Goal: Information Seeking & Learning: Learn about a topic

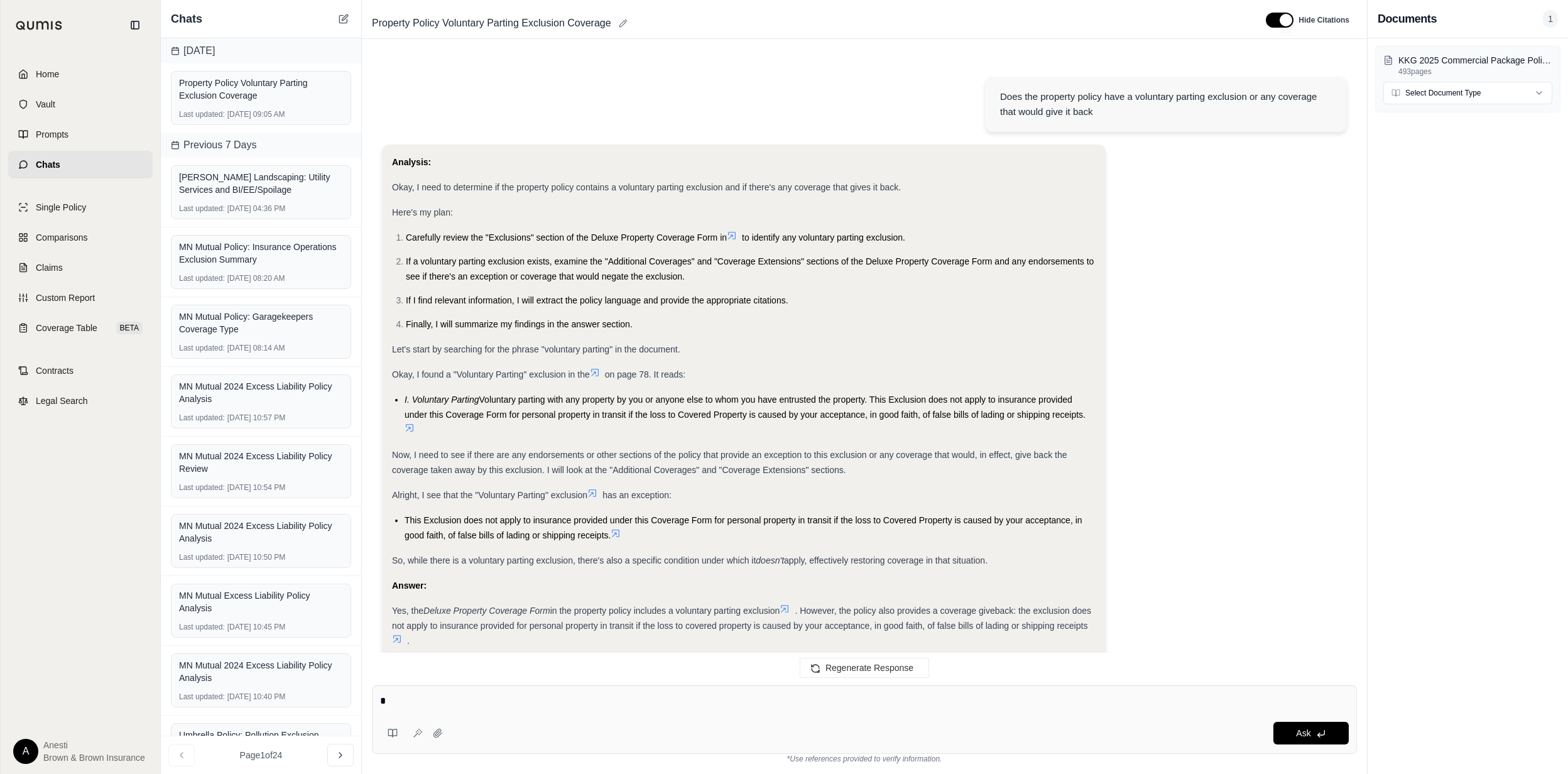
scroll to position [18939, 0]
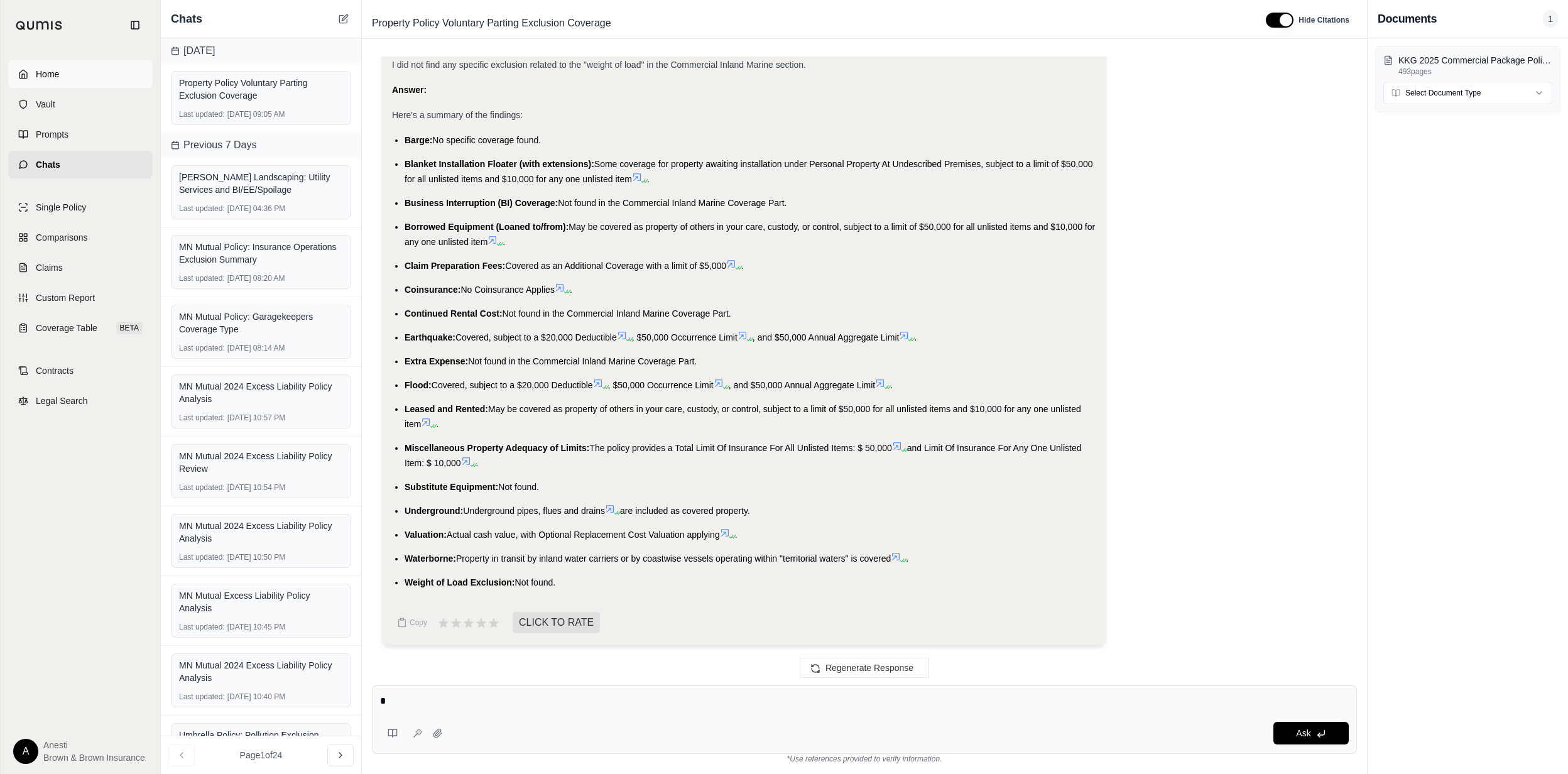
click at [99, 70] on link "Home" at bounding box center [81, 74] width 144 height 27
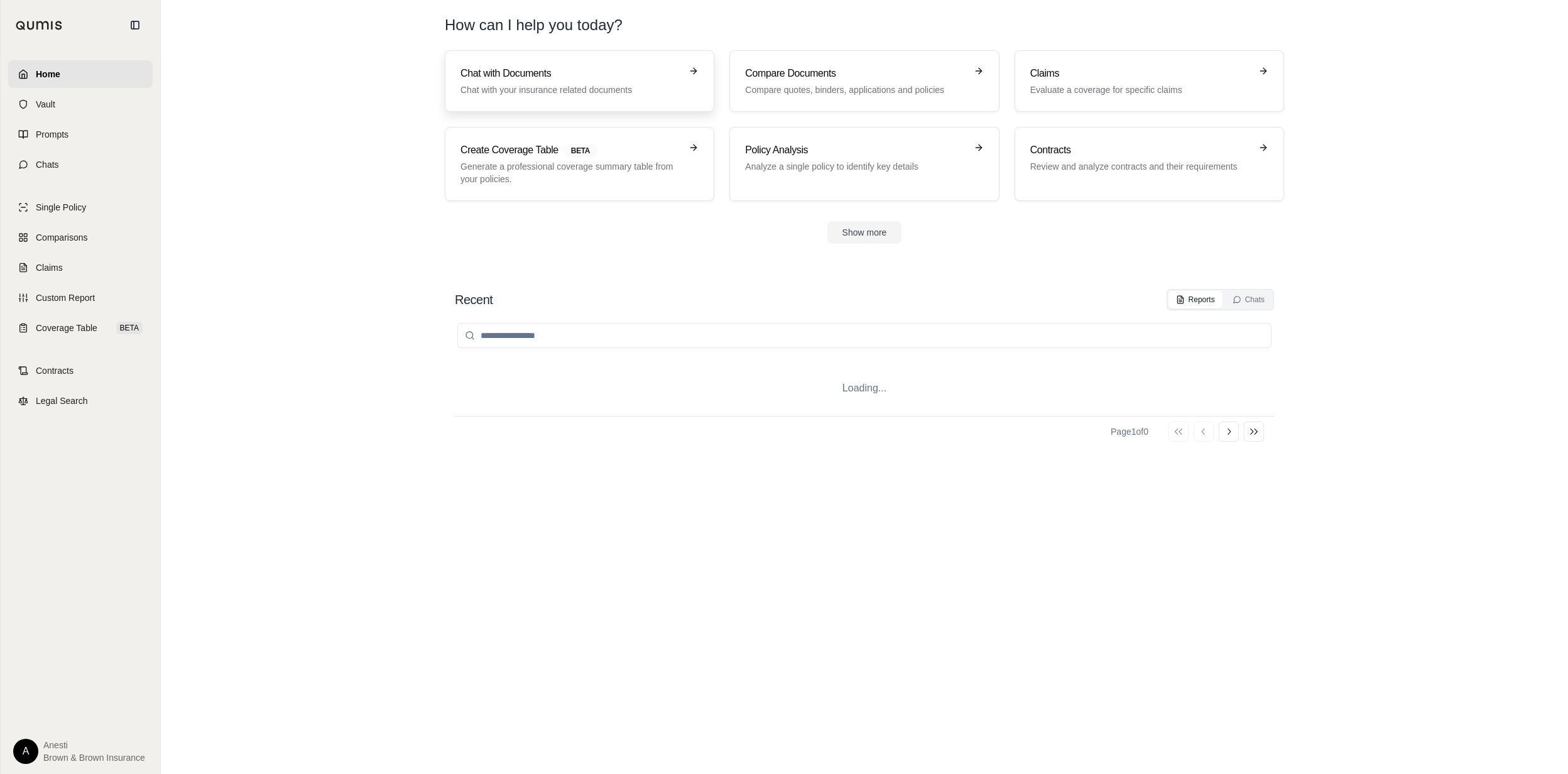
click at [572, 87] on p "Chat with your insurance related documents" at bounding box center [571, 89] width 221 height 13
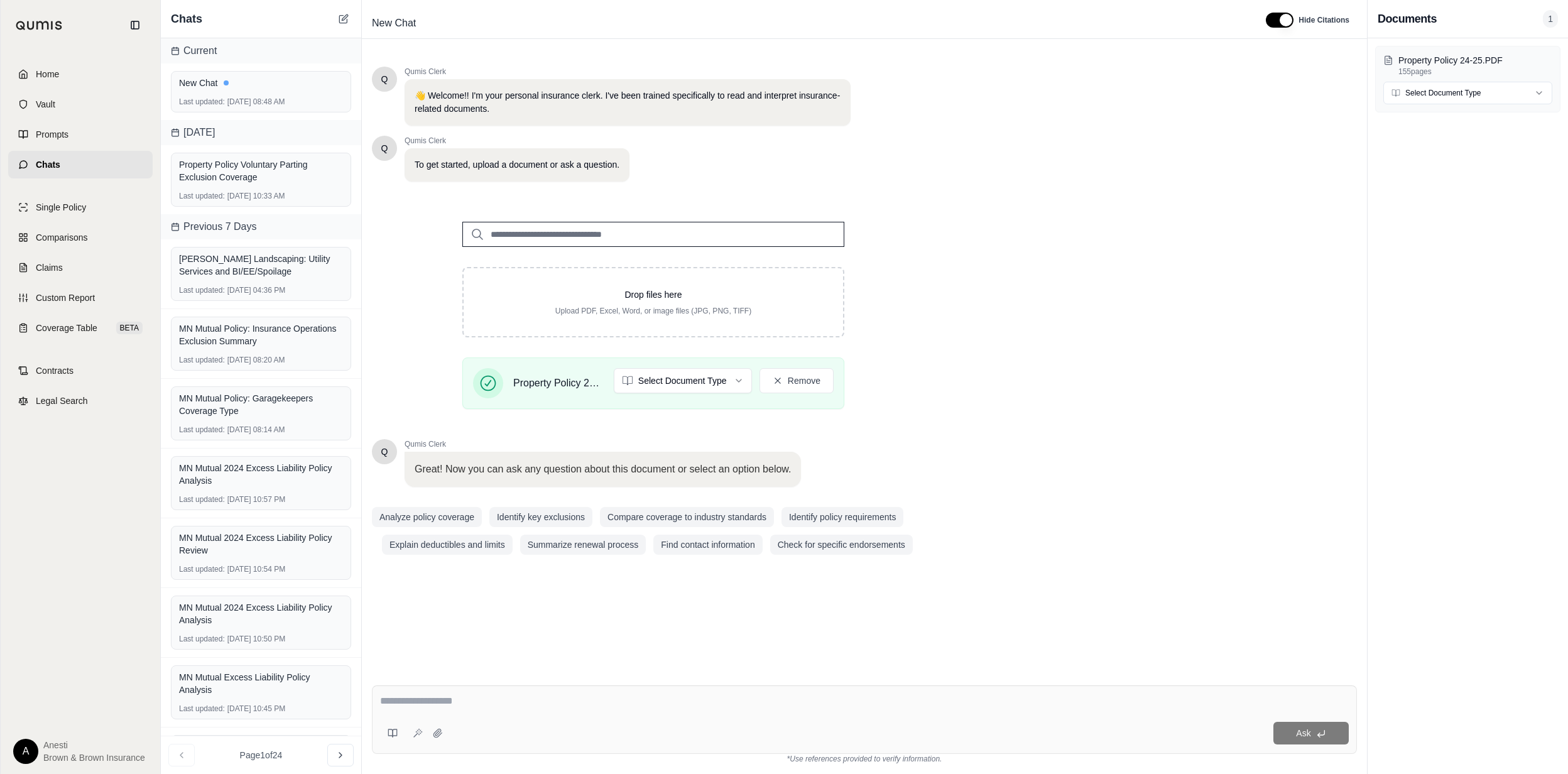
click at [415, 707] on textarea at bounding box center [864, 701] width 969 height 15
click at [420, 701] on textarea at bounding box center [864, 701] width 969 height 15
type textarea "**********"
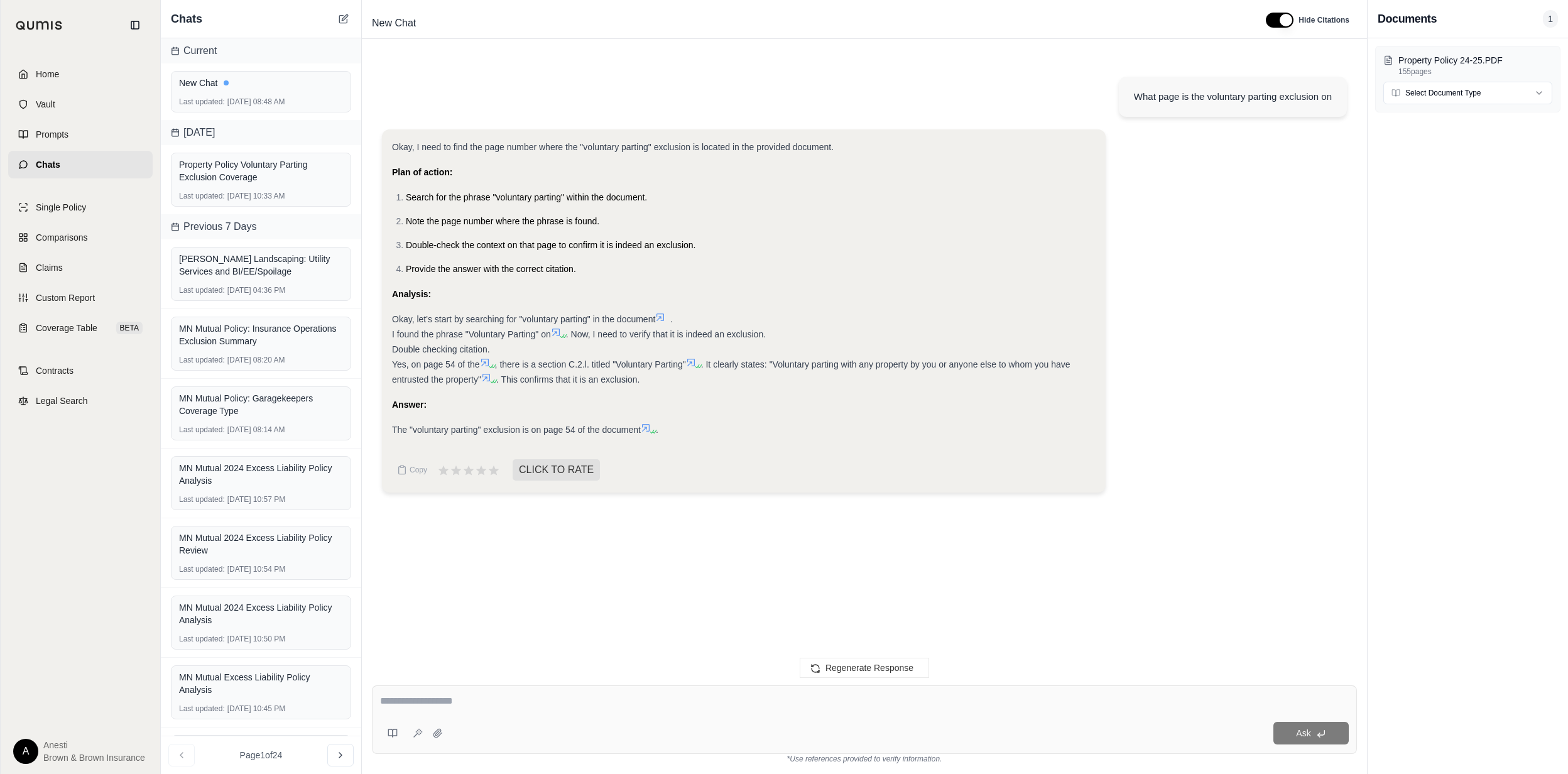
click at [651, 428] on icon at bounding box center [652, 432] width 8 height 8
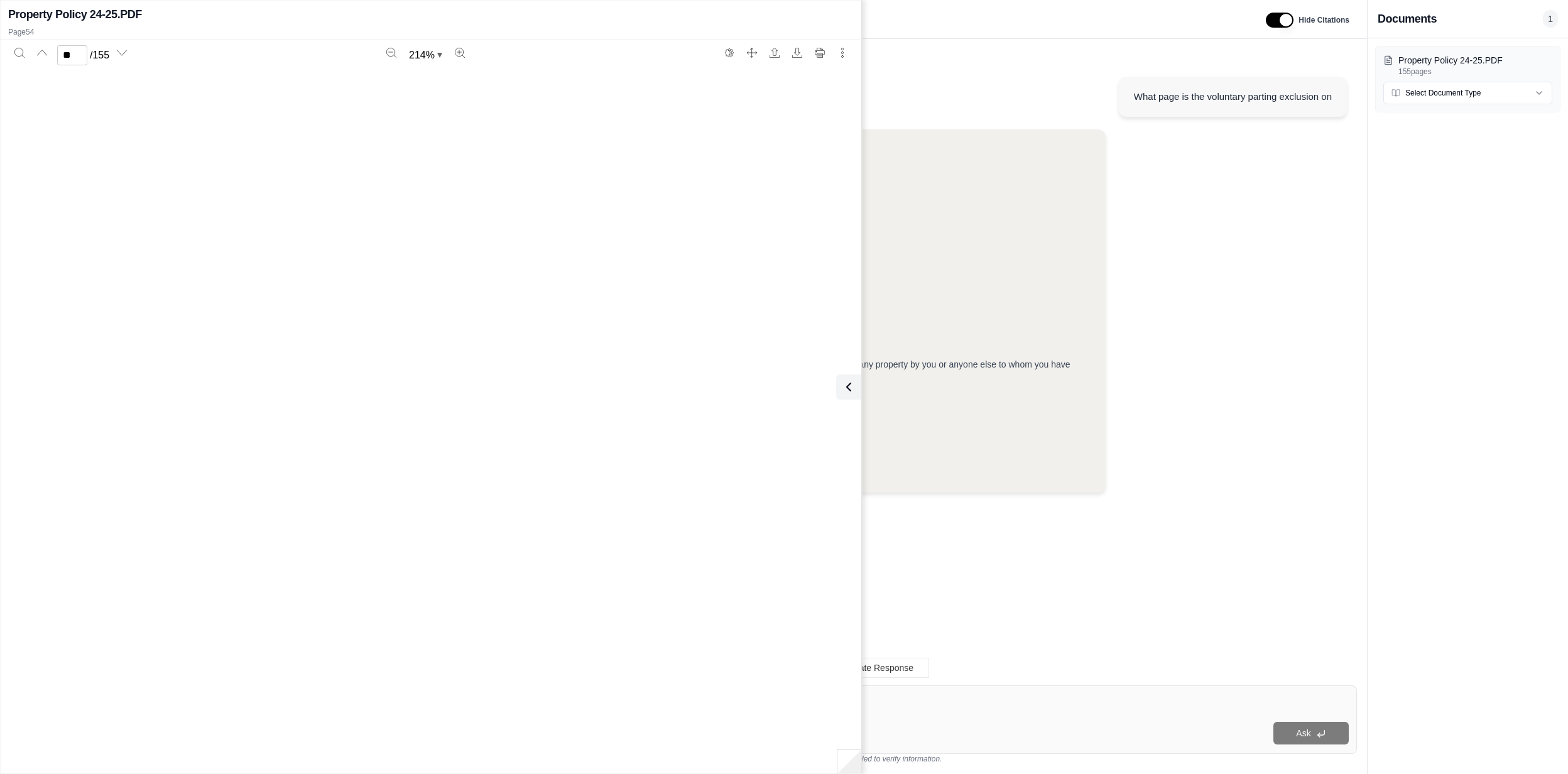
type input "**"
drag, startPoint x: 845, startPoint y: 377, endPoint x: 845, endPoint y: 393, distance: 16.0
click at [845, 377] on button at bounding box center [848, 386] width 25 height 25
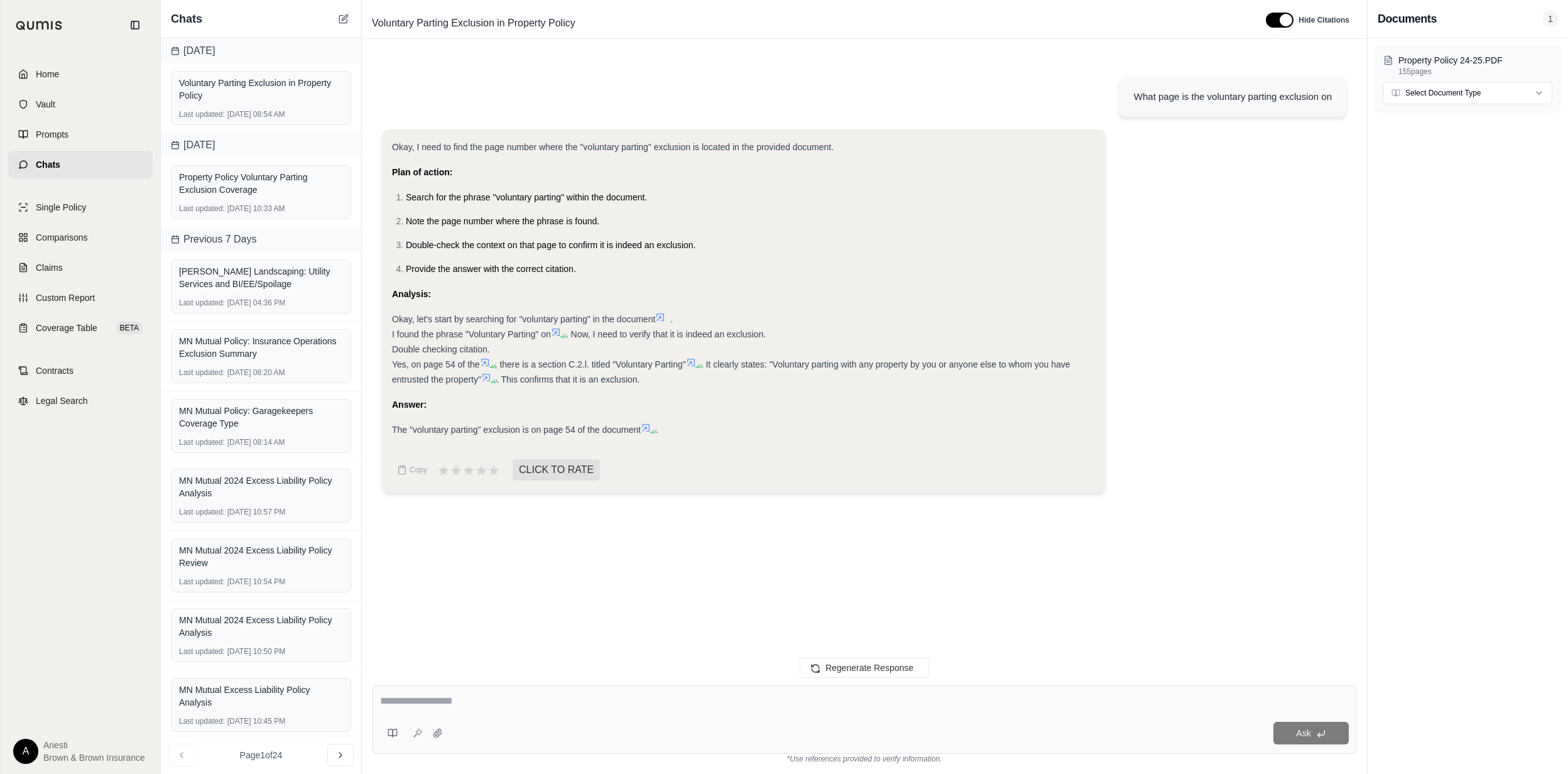
click at [822, 707] on textarea at bounding box center [864, 701] width 968 height 15
type textarea "**********"
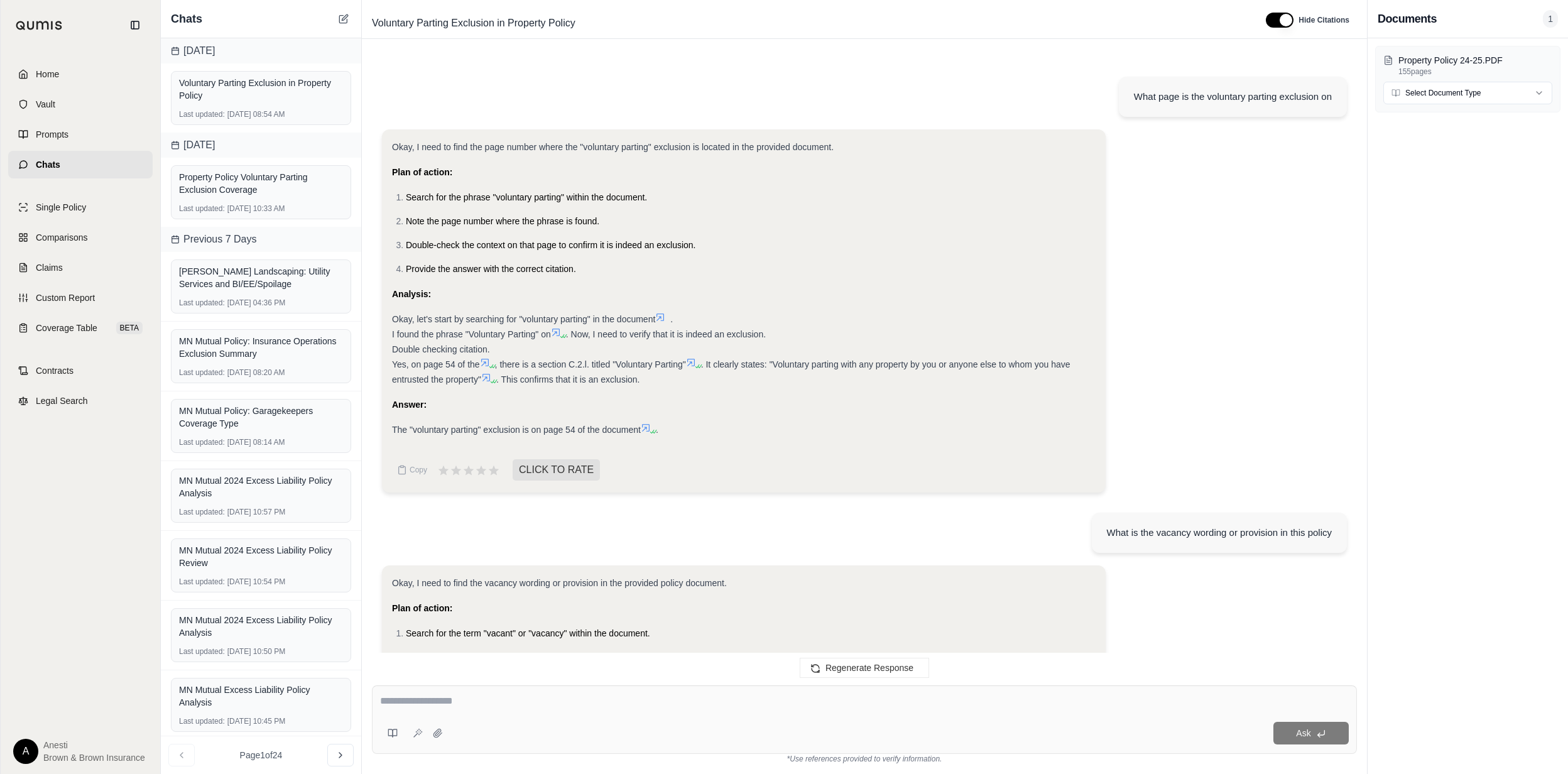
scroll to position [934, 0]
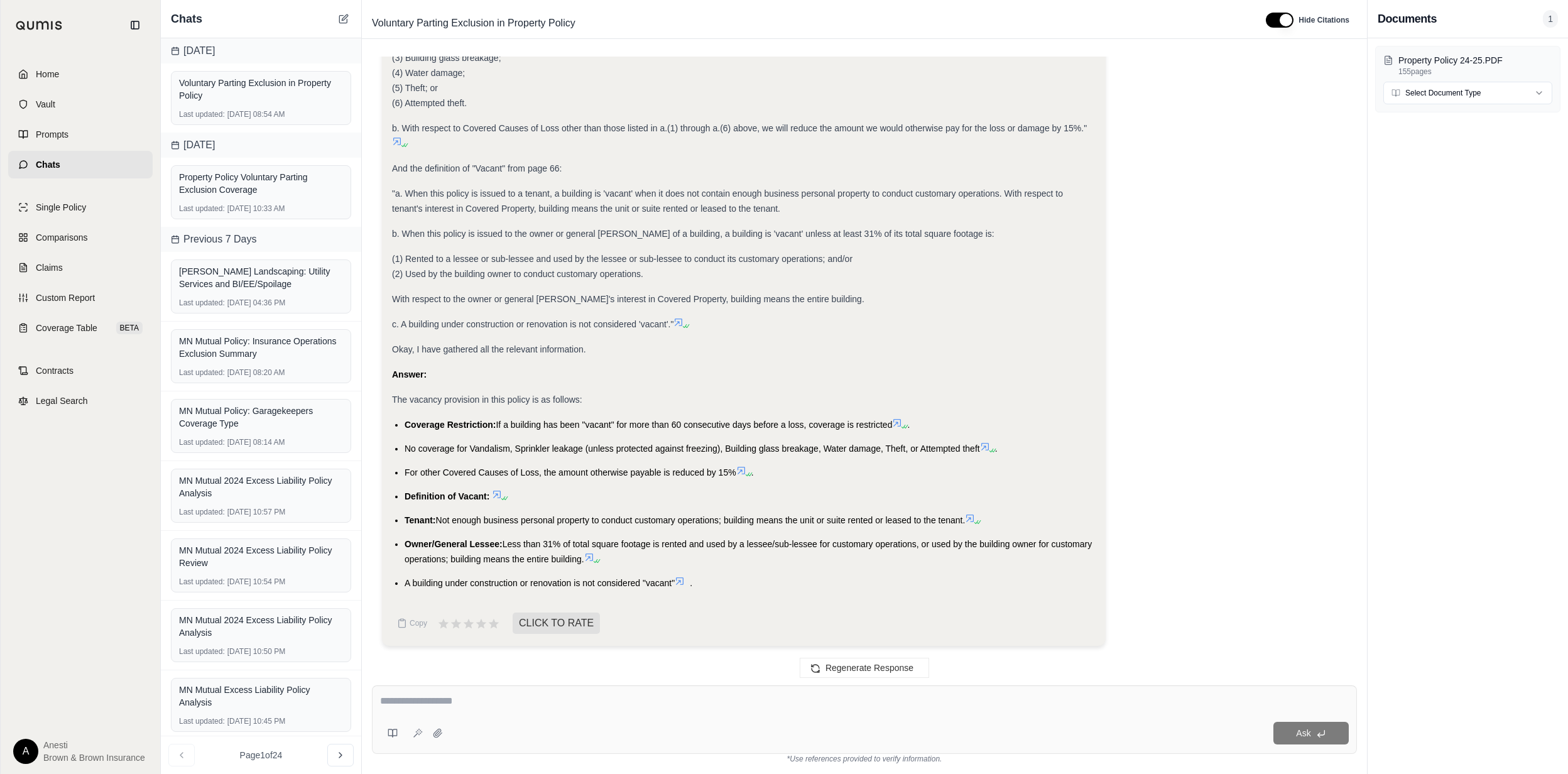
click at [498, 493] on icon at bounding box center [497, 494] width 10 height 10
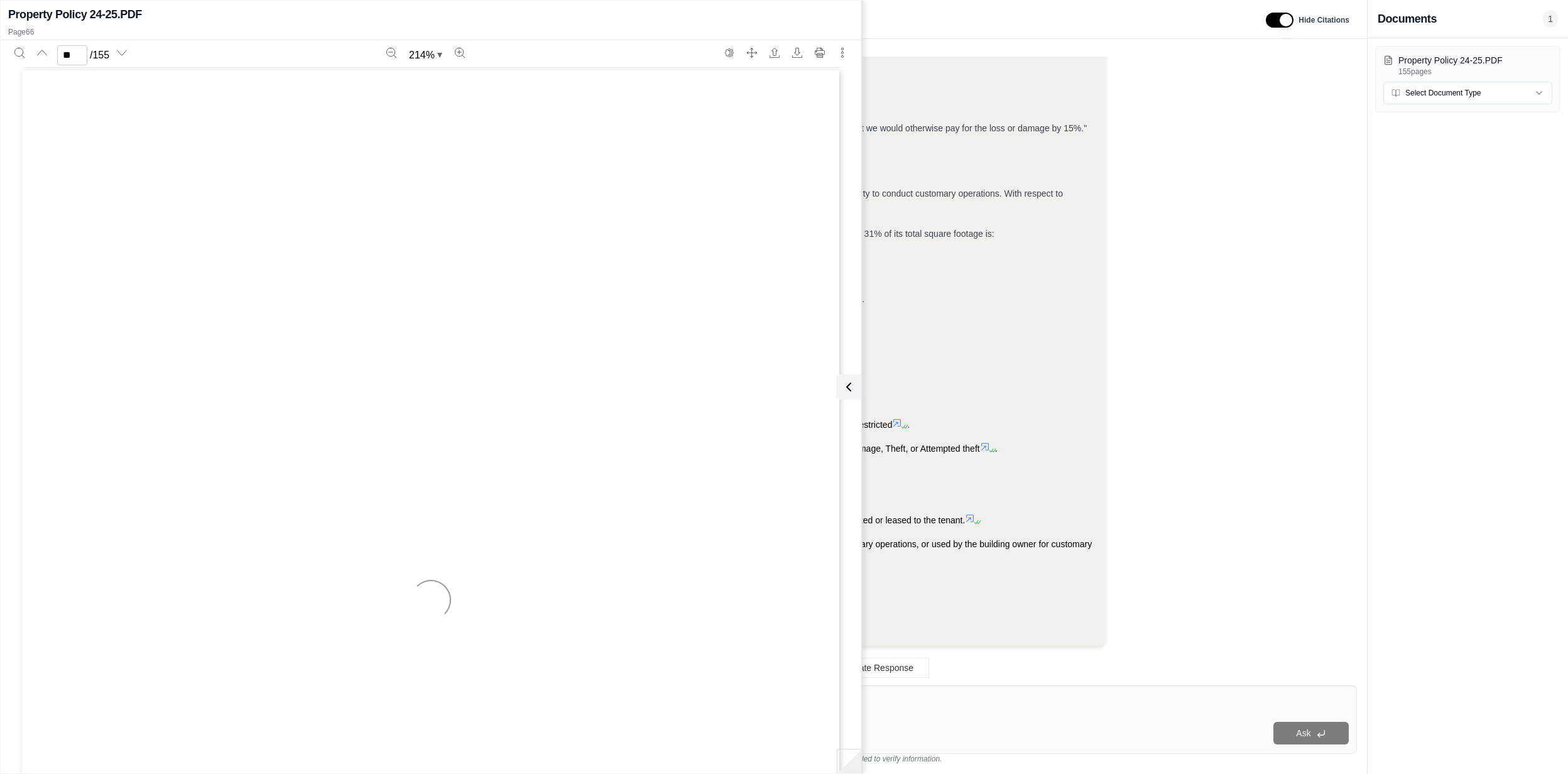
scroll to position [69175, 0]
click at [46, 56] on icon "Previous page" at bounding box center [42, 53] width 10 height 10
click at [78, 56] on input "**" at bounding box center [72, 55] width 30 height 20
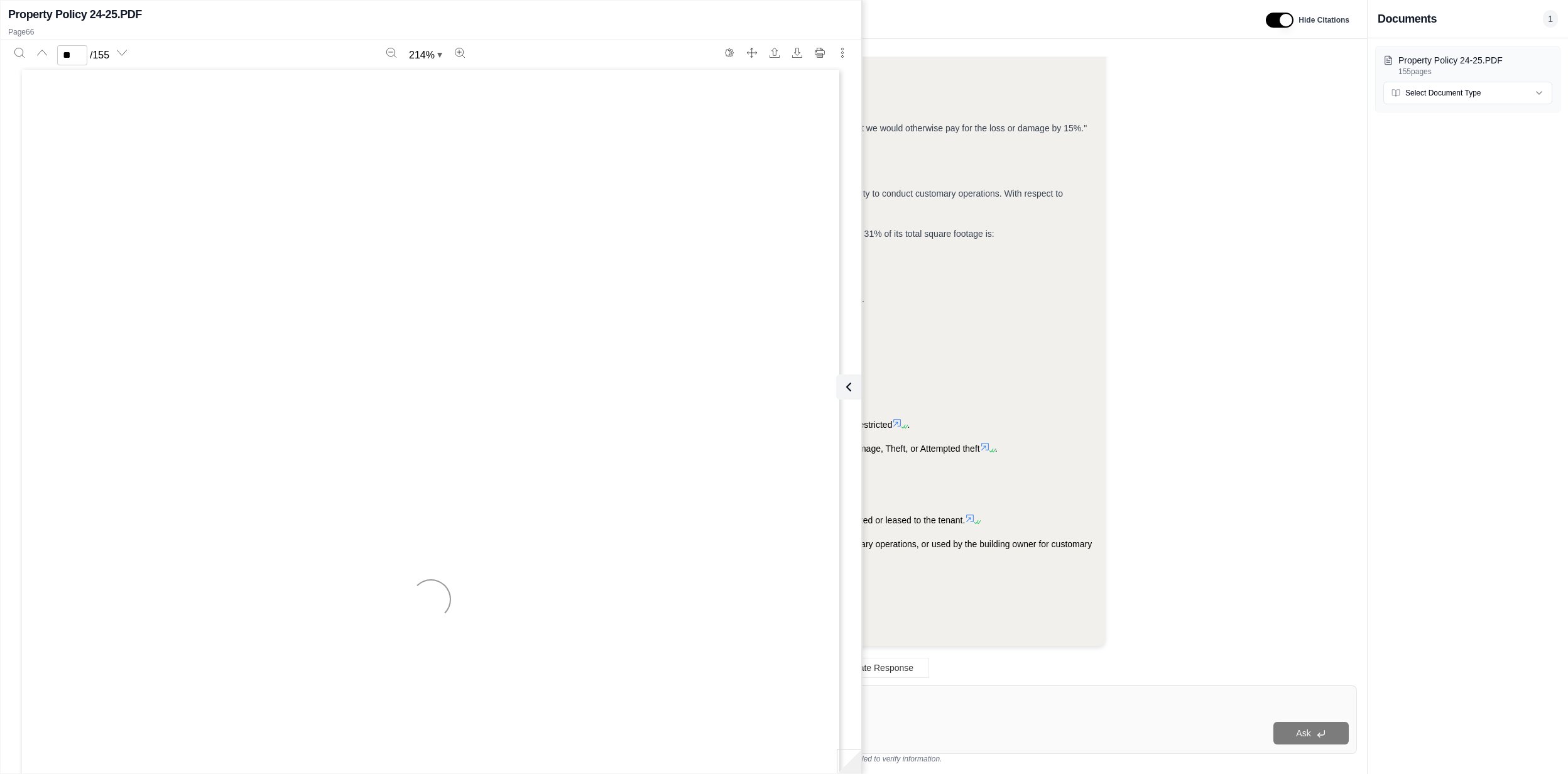
scroll to position [57469, 0]
type input "**"
drag, startPoint x: 852, startPoint y: 387, endPoint x: 857, endPoint y: 531, distance: 144.1
click at [852, 387] on icon at bounding box center [849, 387] width 15 height 15
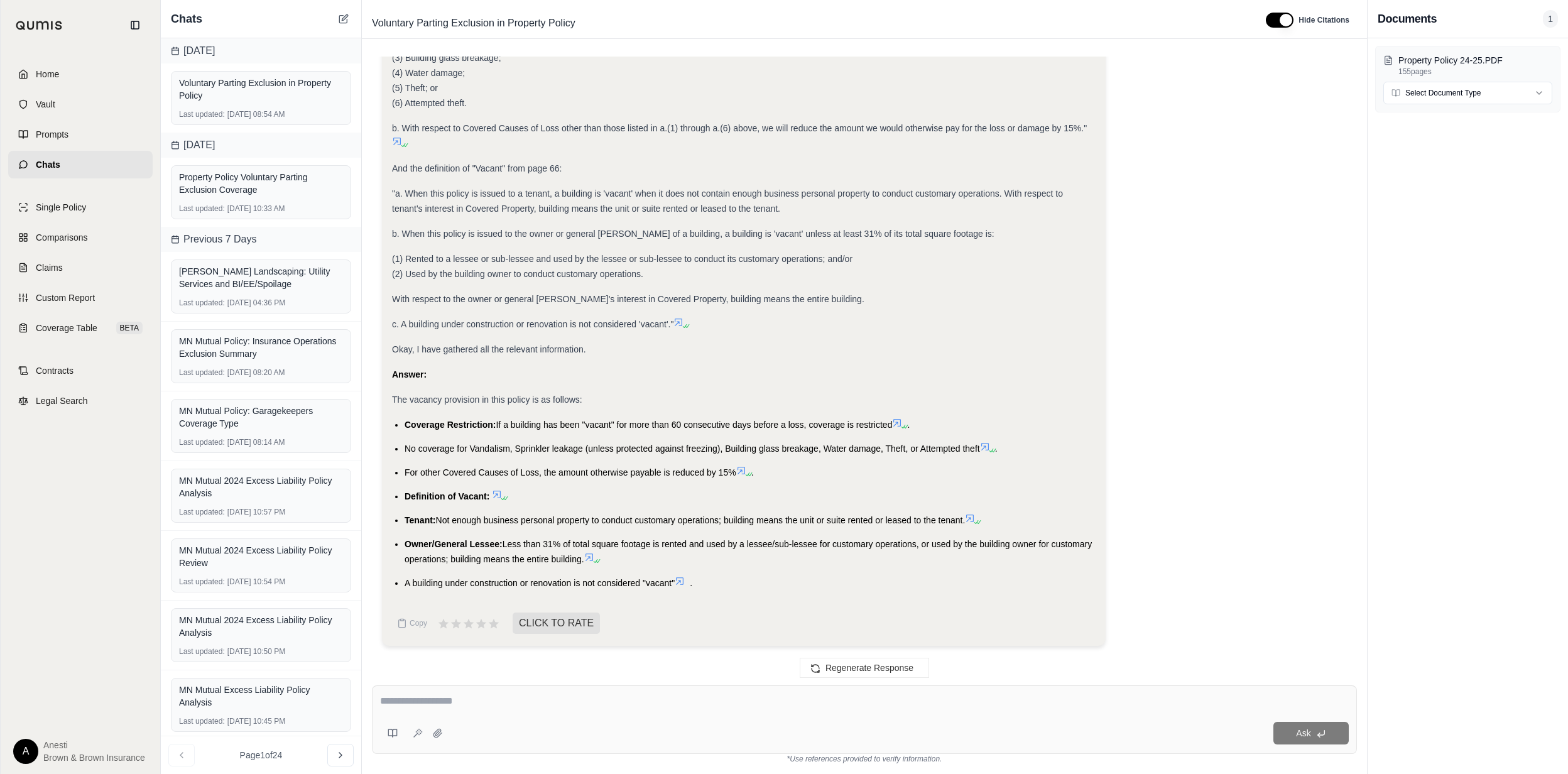
click at [566, 688] on div "Ask" at bounding box center [864, 720] width 985 height 69
type textarea "**********"
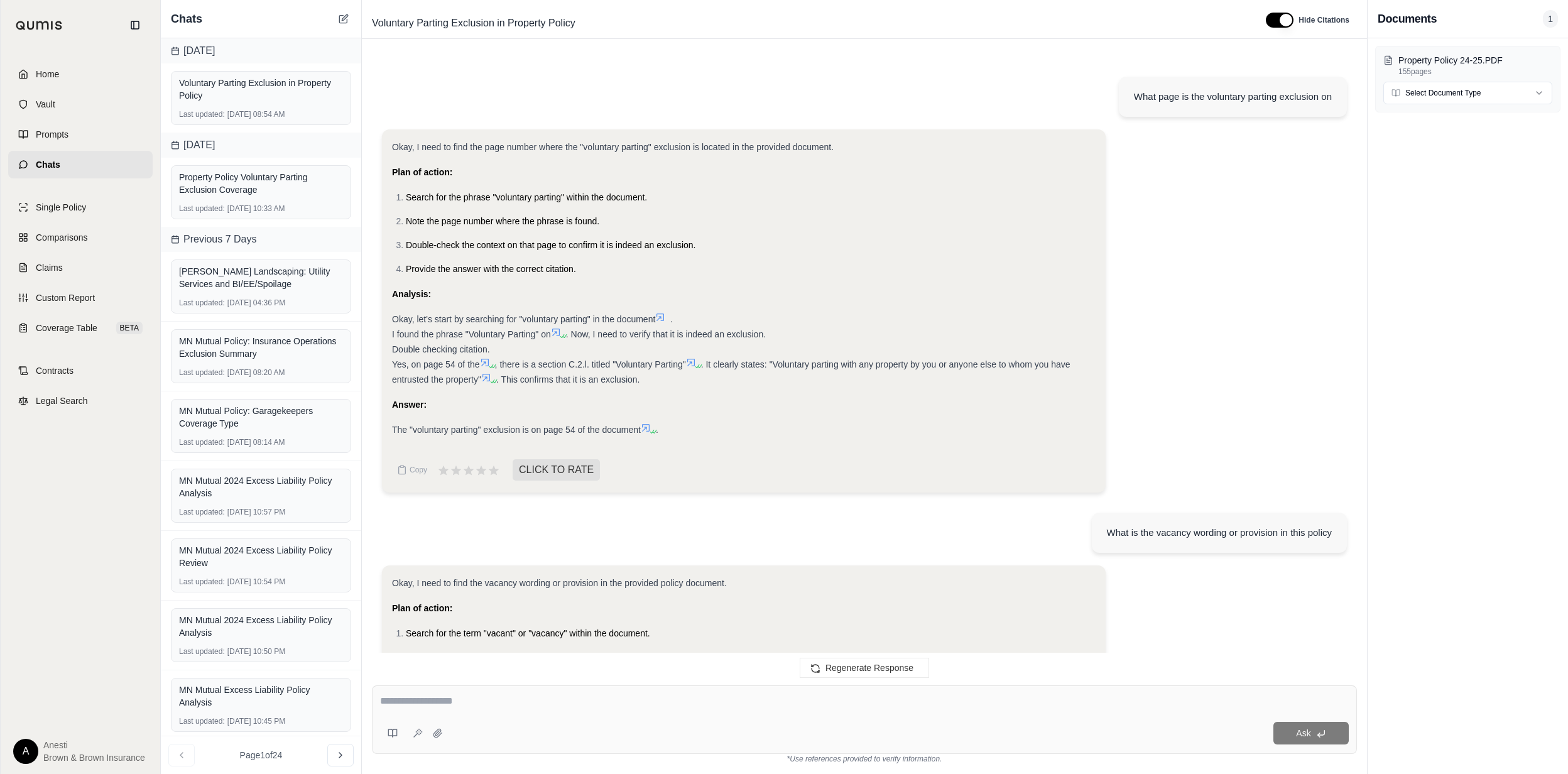
scroll to position [1795, 0]
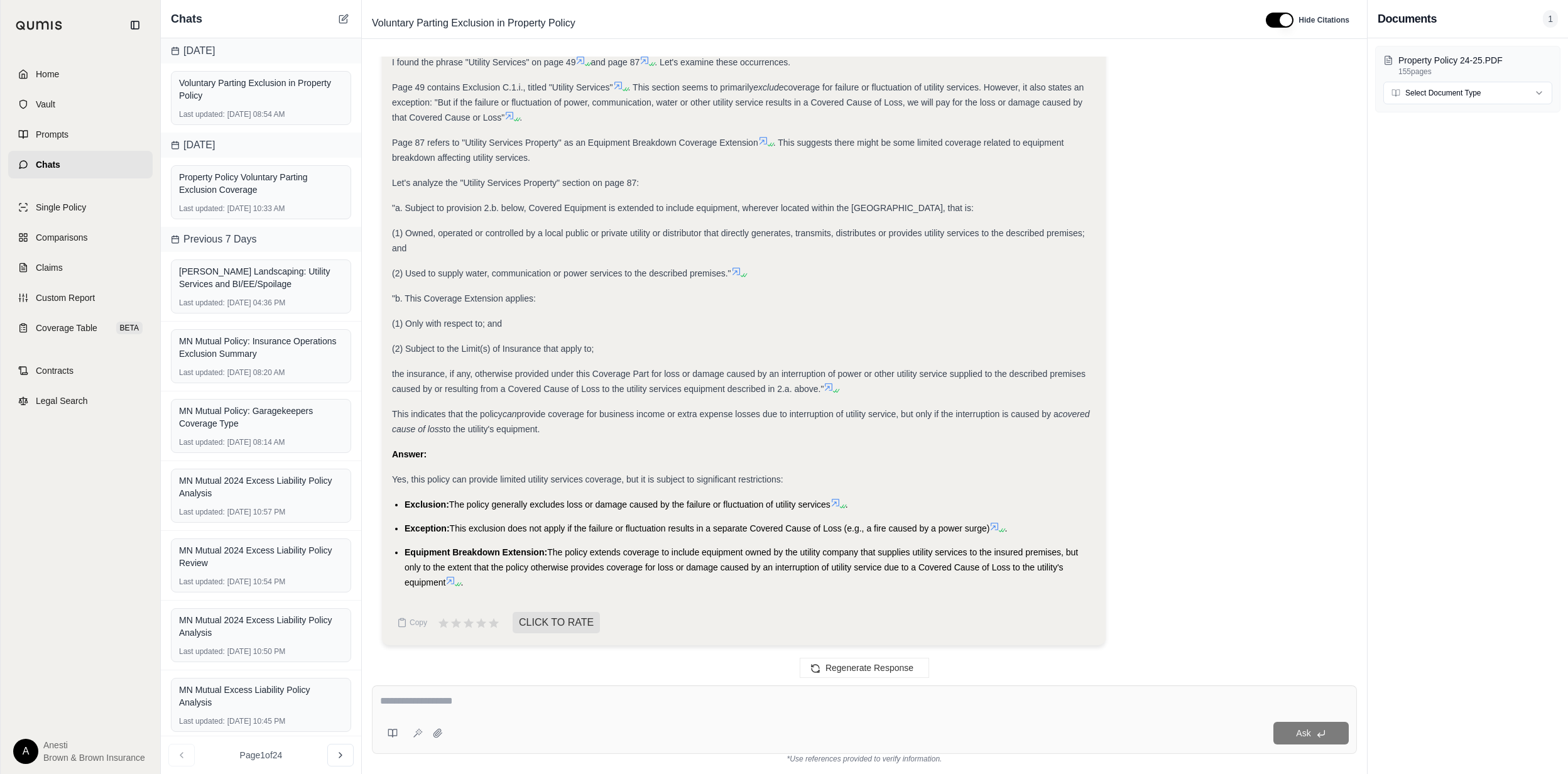
click at [548, 686] on div "Ask" at bounding box center [864, 720] width 985 height 69
click at [514, 710] on div at bounding box center [864, 703] width 969 height 20
click at [439, 702] on textarea at bounding box center [864, 701] width 969 height 15
type textarea "**********"
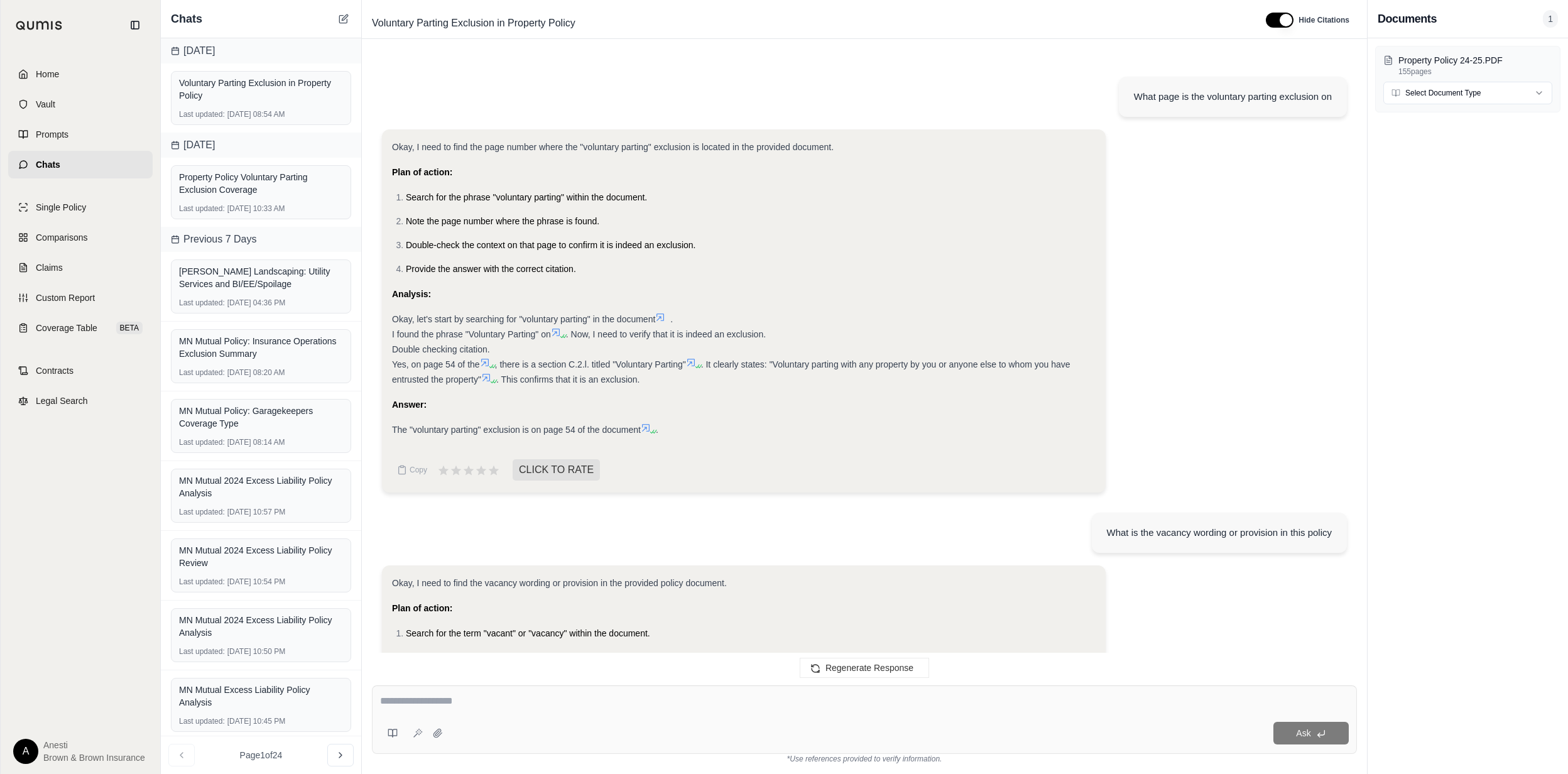
scroll to position [2512, 0]
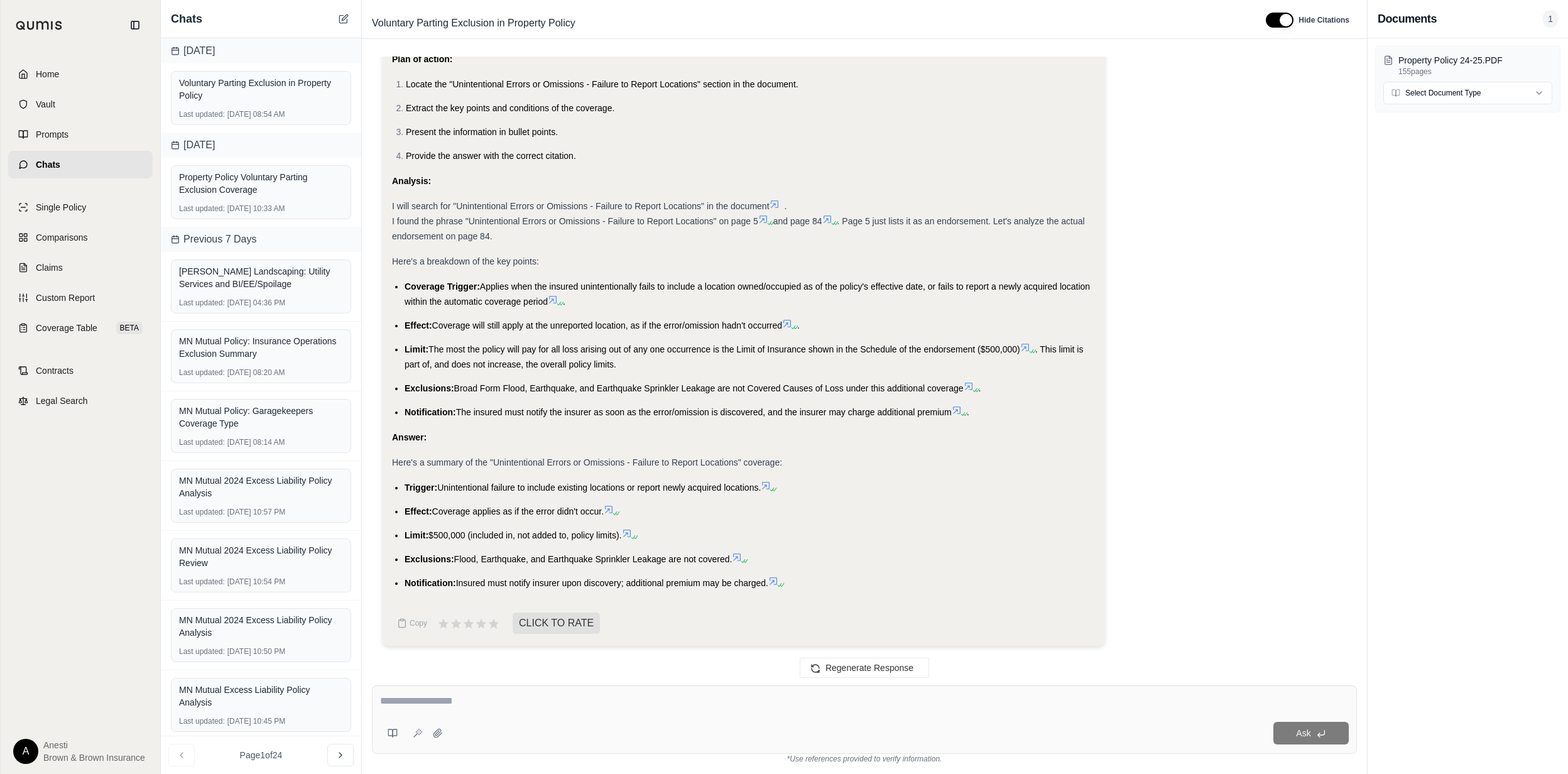
drag, startPoint x: 404, startPoint y: 289, endPoint x: 771, endPoint y: 578, distance: 467.1
click at [771, 578] on div "Okay, I need to summarize the "Unintentional Errors or Omissions - Failure to R…" at bounding box center [744, 308] width 704 height 564
copy div "Coverage Trigger: Applies when the insured unintentionally fails to include a l…"
click at [416, 463] on span "Here's a summary of the "Unintentional Errors or Omissions - Failure to Report …" at bounding box center [587, 463] width 390 height 10
click at [93, 71] on link "Home" at bounding box center [81, 74] width 144 height 27
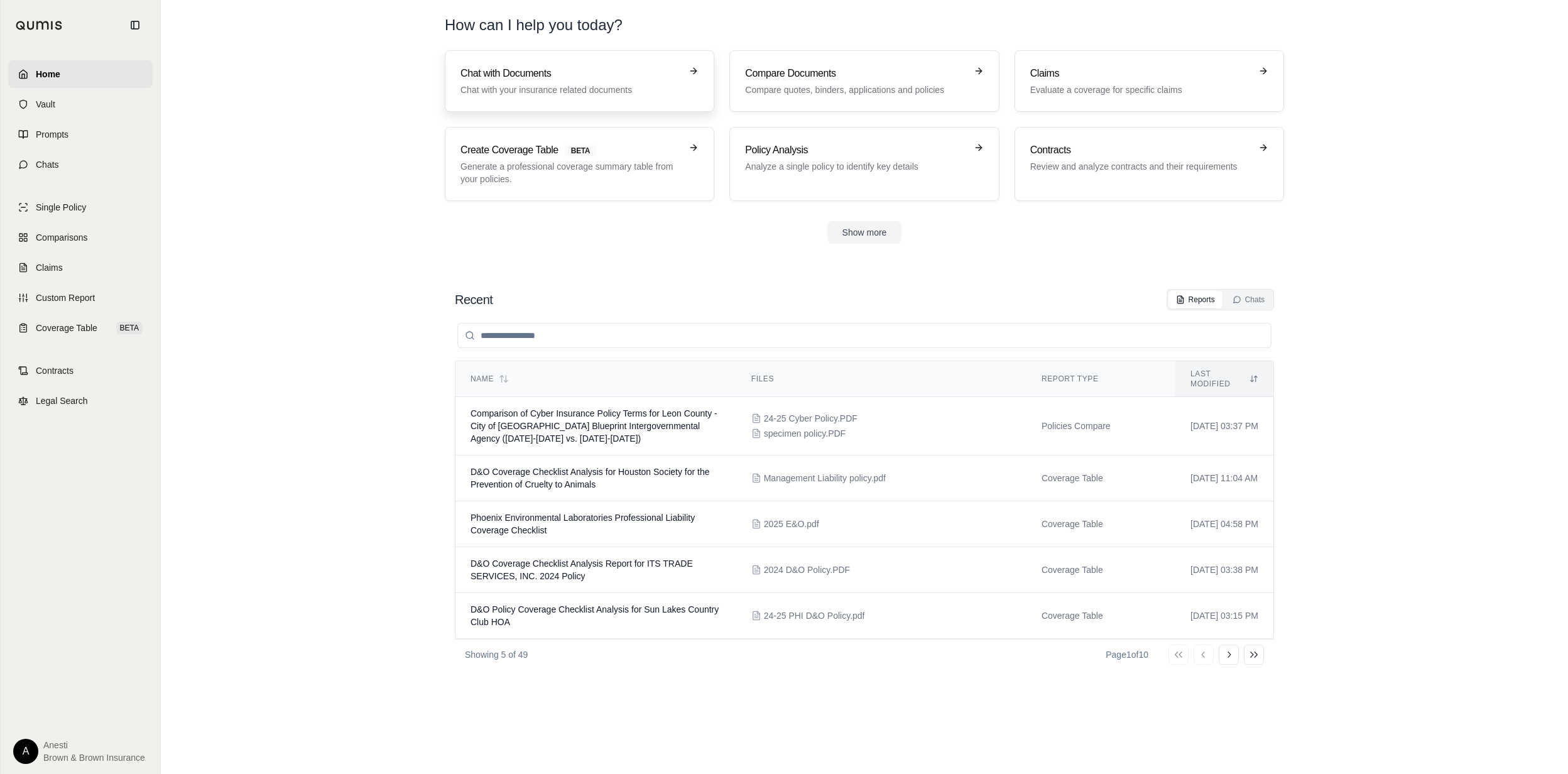
click at [457, 89] on link "Chat with Documents Chat with your insurance related documents" at bounding box center [579, 82] width 269 height 62
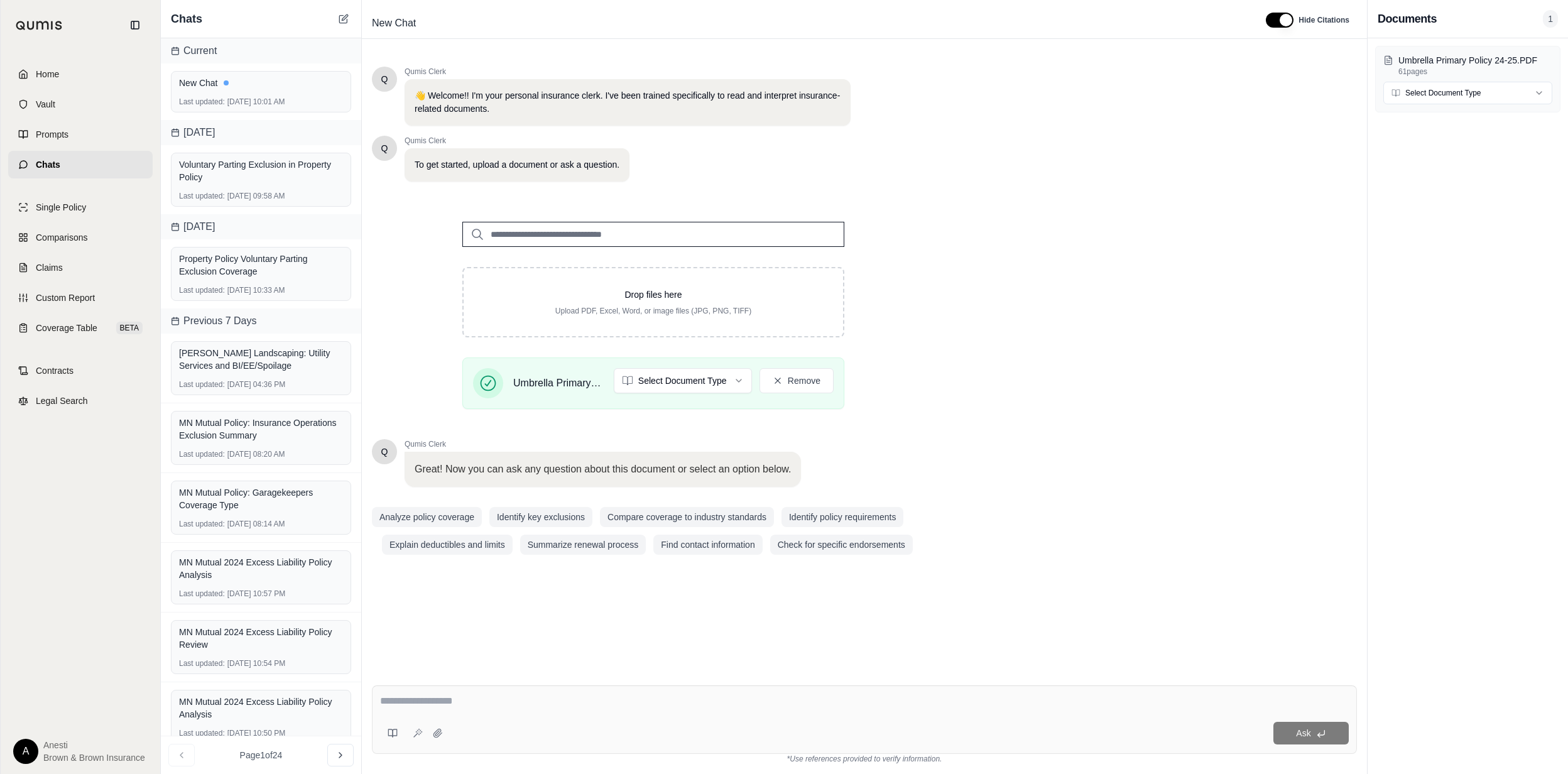
click at [425, 710] on div at bounding box center [864, 703] width 969 height 20
click at [427, 699] on textarea at bounding box center [864, 701] width 969 height 15
type textarea "**********"
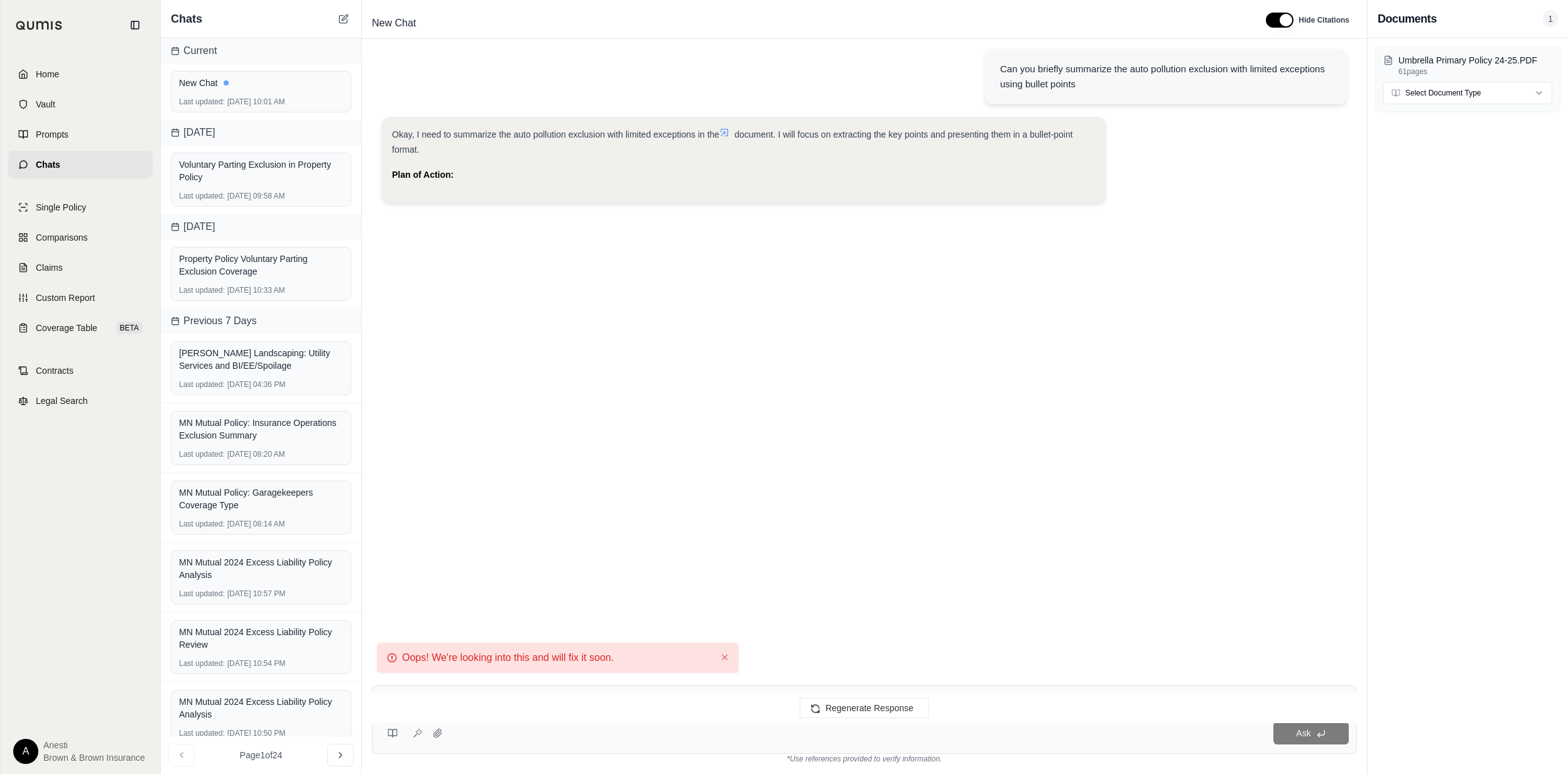
scroll to position [40, 0]
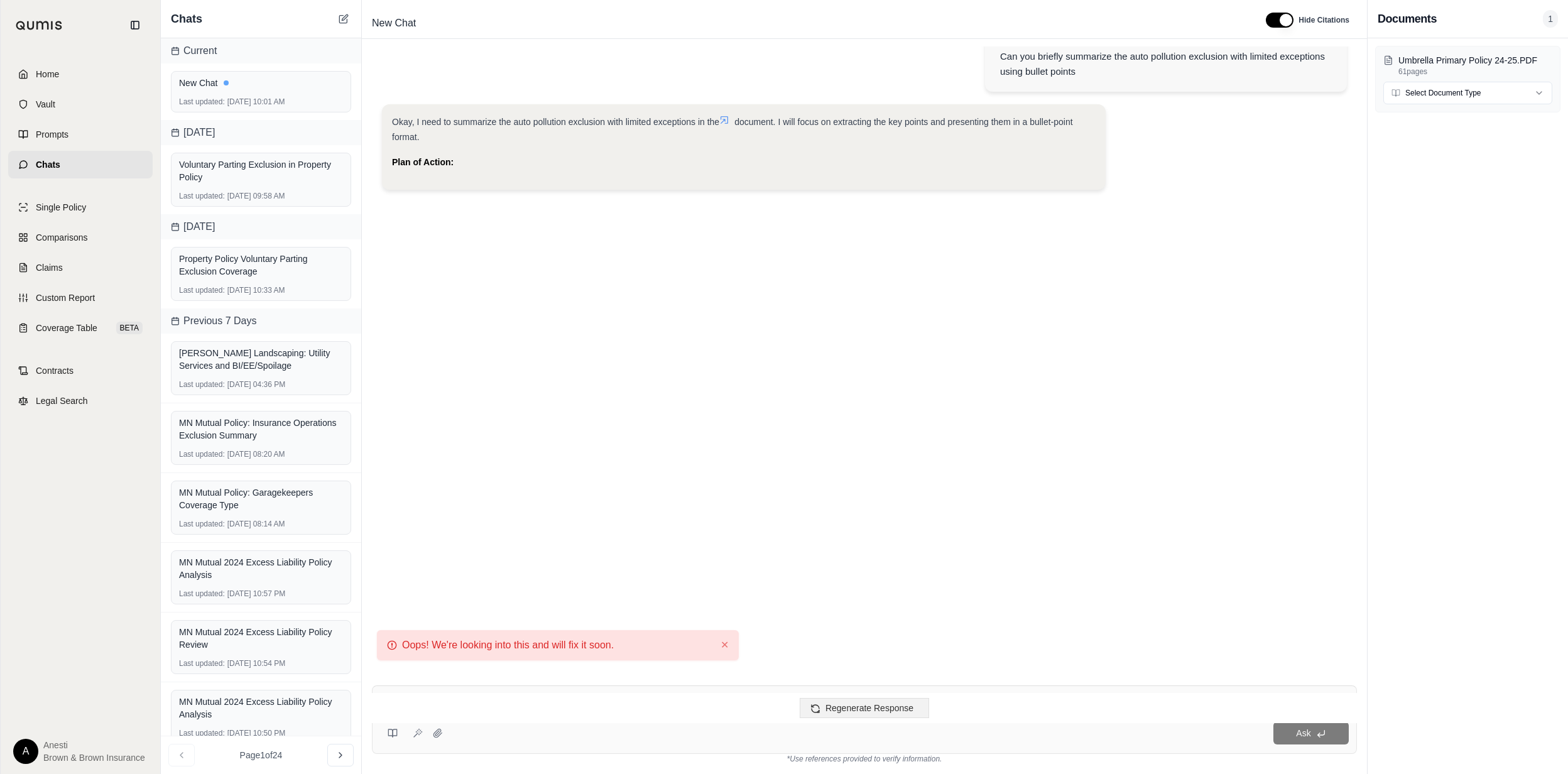
click at [856, 700] on button "Regenerate Response" at bounding box center [864, 707] width 130 height 20
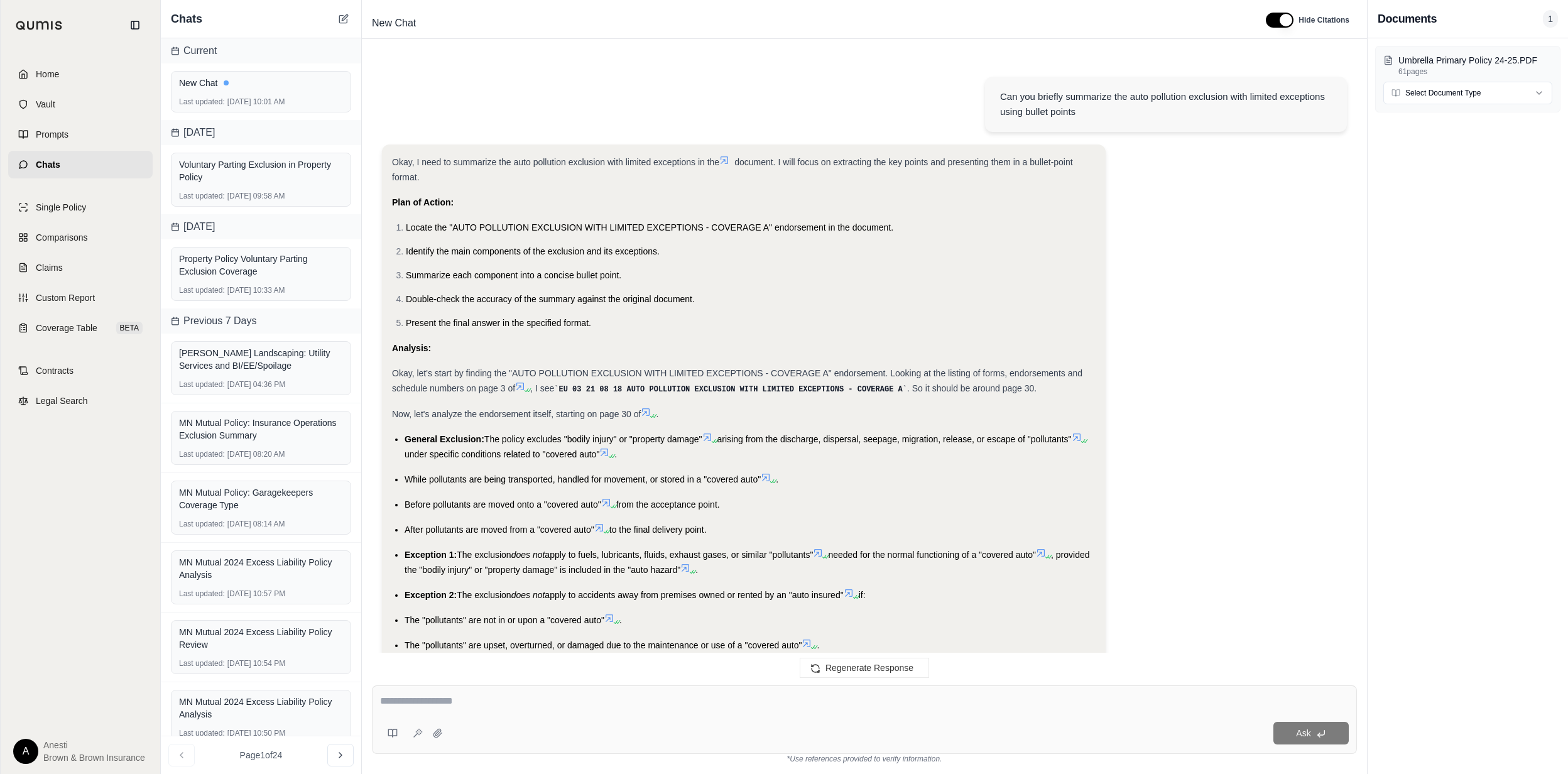
scroll to position [405, 0]
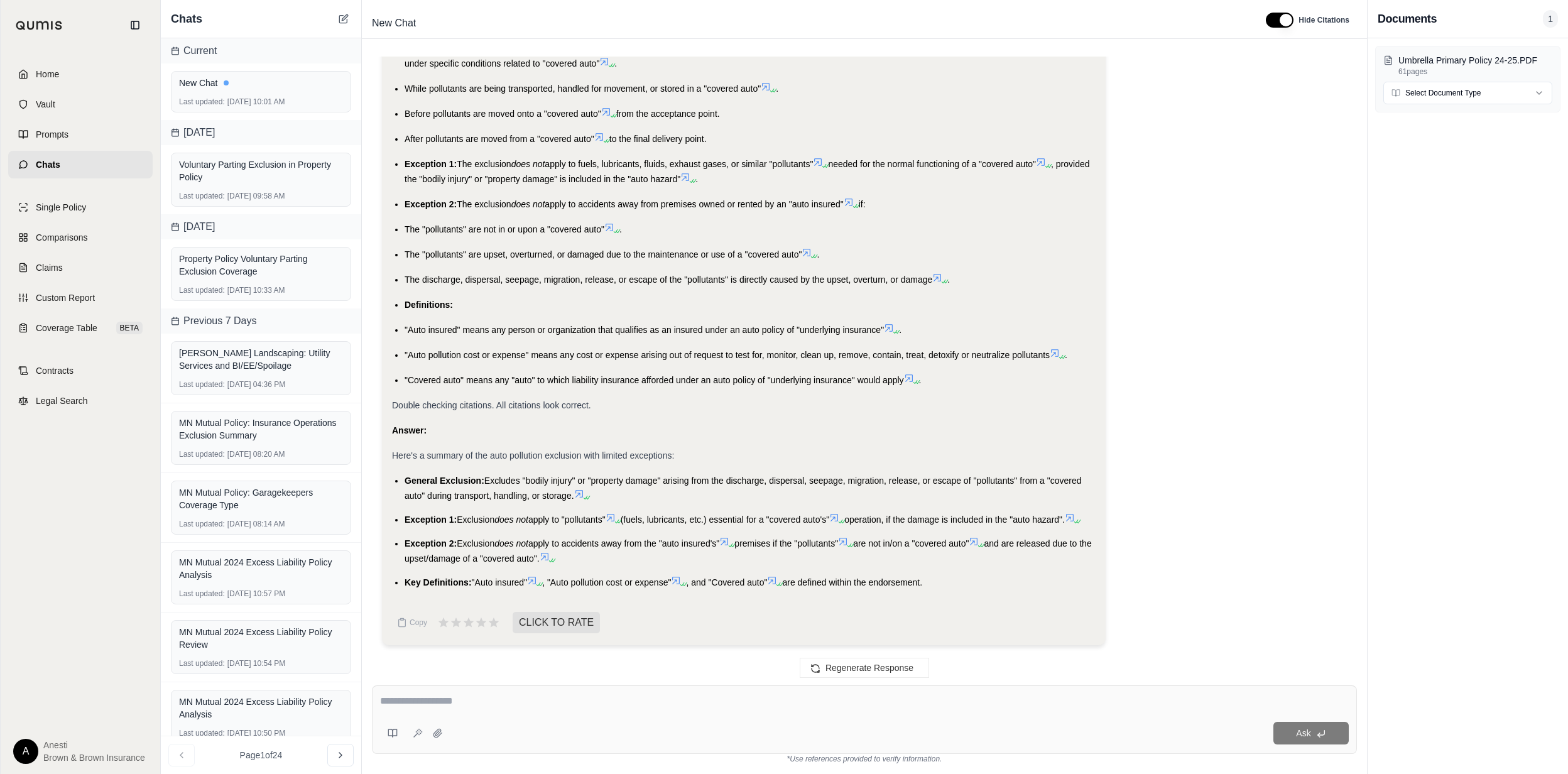
drag, startPoint x: 401, startPoint y: 463, endPoint x: 960, endPoint y: 587, distance: 572.6
click at [960, 587] on ul "General Exclusion: Excludes "bodily injury" or "property damage" arising from t…" at bounding box center [744, 531] width 704 height 117
copy ul "General Exclusion: Excludes "bodily injury" or "property damage" arising from t…"
